Goal: Feedback & Contribution: Submit feedback/report problem

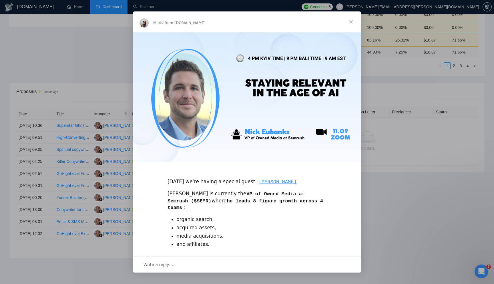
click at [352, 21] on span "Close" at bounding box center [351, 21] width 21 height 21
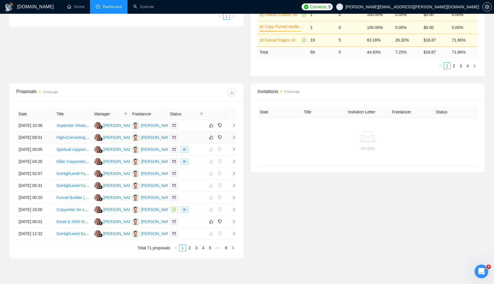
click at [235, 139] on icon "right" at bounding box center [234, 137] width 4 height 4
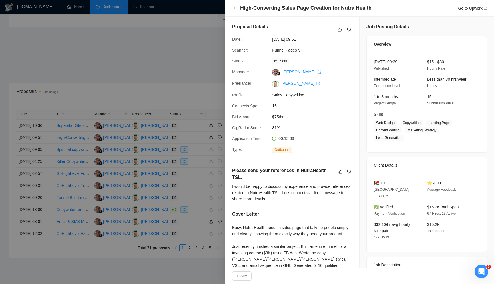
click at [193, 86] on div at bounding box center [247, 142] width 494 height 284
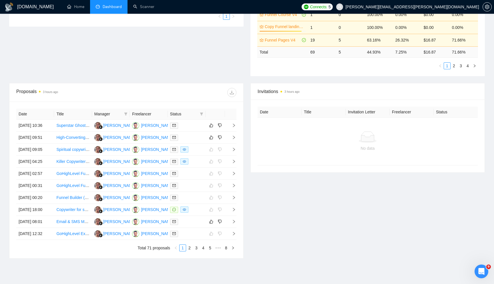
click at [237, 130] on div "Date Title Manager Freelancer Status 08 Sep, 2025 10:36 Superstar Ghost Copywri…" at bounding box center [126, 180] width 234 height 156
click at [234, 127] on icon "right" at bounding box center [234, 125] width 4 height 4
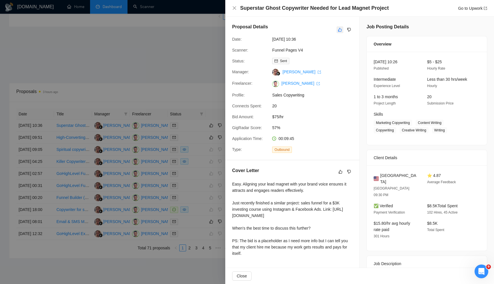
click at [339, 30] on icon "like" at bounding box center [340, 30] width 4 height 4
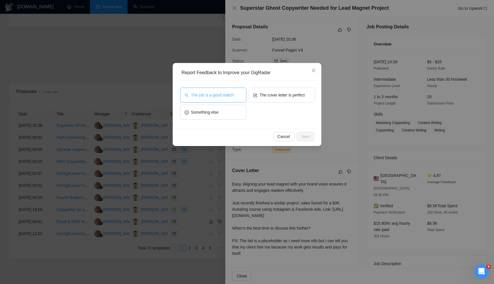
click at [235, 95] on button "The job is a good match" at bounding box center [213, 95] width 66 height 15
click at [300, 136] on button "Next" at bounding box center [305, 136] width 17 height 9
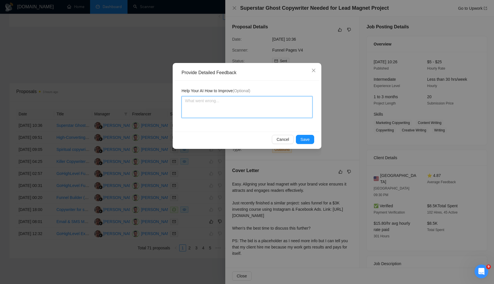
click at [255, 109] on textarea at bounding box center [247, 107] width 131 height 22
type textarea "I"
type textarea "I d"
type textarea "I do"
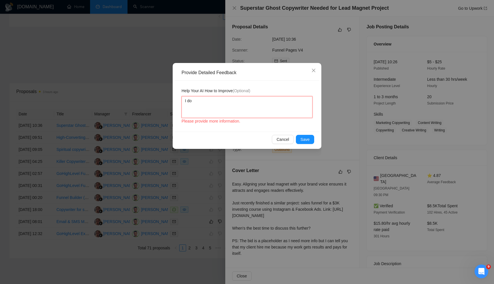
type textarea "I do"
type textarea "I do l"
type textarea "I do le"
type textarea "I do lea"
type textarea "I do lead"
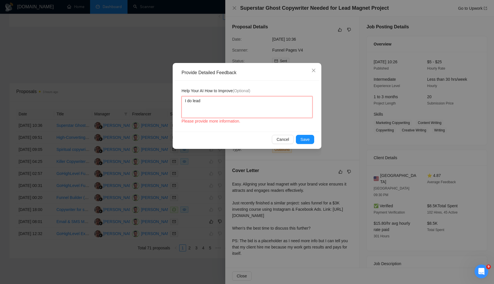
type textarea "I do lead"
type textarea "I do lead ma"
type textarea "I do lead m"
type textarea "I do lead ma"
type textarea "I do lead mag"
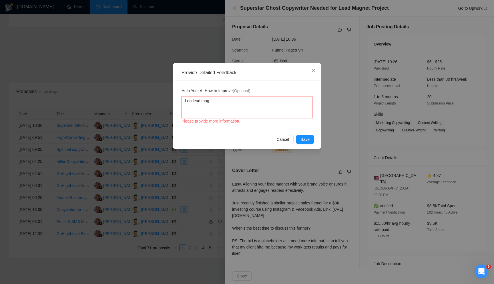
type textarea "I do lead magn"
type textarea "I do lead magne"
type textarea "I do lead magnet"
type textarea "I do lead magnet f"
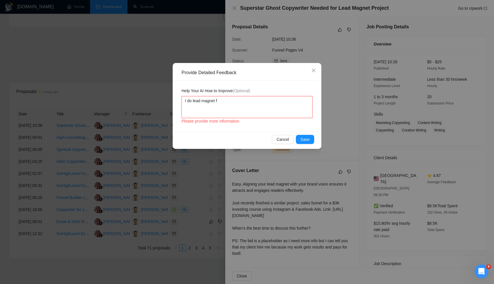
type textarea "I do lead magnet fu"
type textarea "I do lead magnet fun"
type textarea "I do lead magnet funn"
type textarea "I do lead magnet funnel"
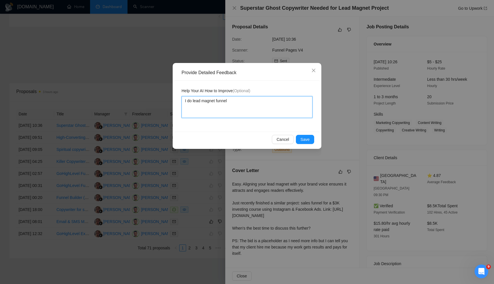
type textarea "I do lead magnet funnel a"
type textarea "I do lead magnet funnel a l"
type textarea "I do lead magnet funnel a lo"
type textarea "I do lead magnet funnel a lot"
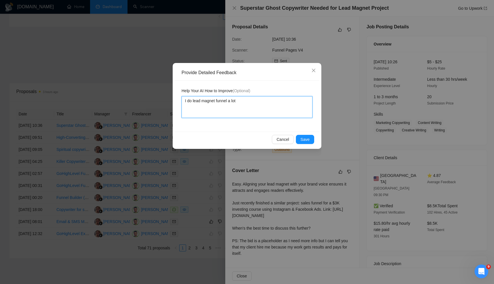
type textarea "I do lead magnet funnel a lot."
click at [310, 143] on button "Save" at bounding box center [305, 139] width 18 height 9
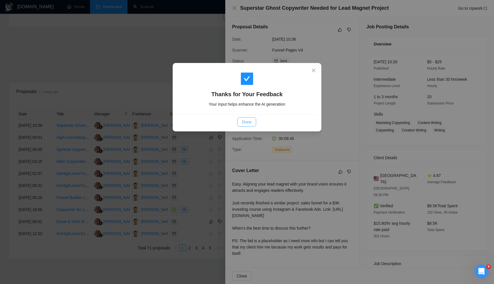
click at [248, 117] on button "Done" at bounding box center [246, 121] width 19 height 9
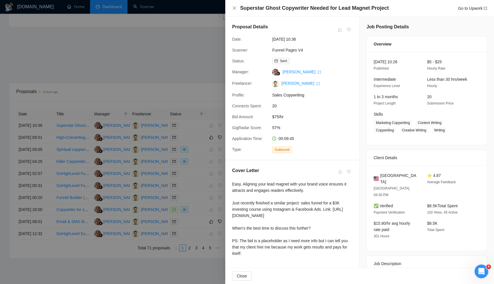
click at [190, 74] on div at bounding box center [247, 142] width 494 height 284
